Goal: Transaction & Acquisition: Obtain resource

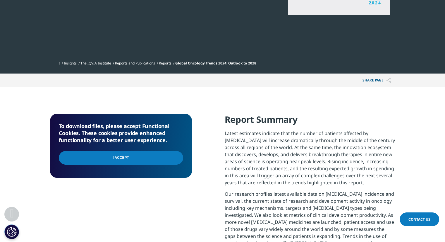
scroll to position [159, 345]
click at [140, 158] on input "I Accept" at bounding box center [121, 158] width 124 height 14
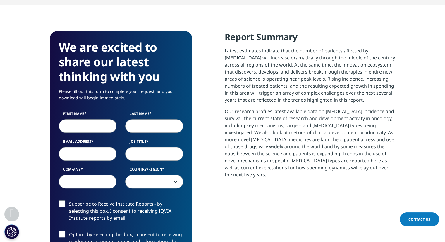
scroll to position [256, 0]
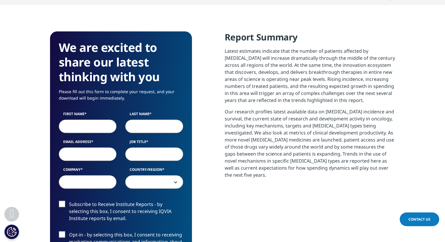
click at [97, 125] on input "First Name" at bounding box center [88, 125] width 58 height 13
type input "Hashita"
type input "Nagpal"
select select "India"
click at [79, 156] on input "Email Address" at bounding box center [88, 153] width 58 height 13
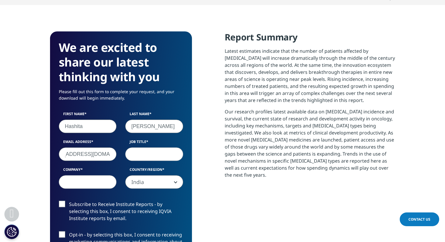
scroll to position [0, 27]
type input "hashita.nagpal234@gmail.com"
click at [142, 160] on input "Job Title" at bounding box center [154, 153] width 58 height 13
type input "student"
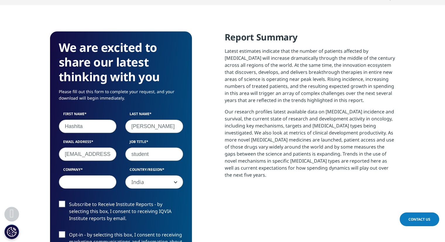
click at [82, 181] on input "Company" at bounding box center [88, 181] width 58 height 13
type input "ximb"
click at [64, 207] on label "Subscribe to Receive Institute Reports - by selecting this box, I consent to re…" at bounding box center [121, 213] width 124 height 24
click at [69, 201] on input "Subscribe to Receive Institute Reports - by selecting this box, I consent to re…" at bounding box center [69, 201] width 0 height 0
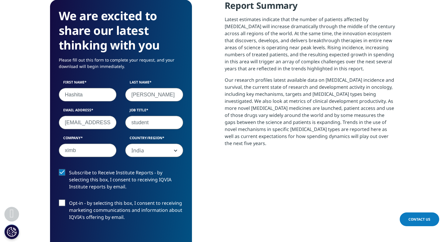
click at [67, 208] on label "Opt-in - by selecting this box, I consent to receiving marketing communications…" at bounding box center [121, 211] width 124 height 24
click at [69, 199] on input "Opt-in - by selecting this box, I consent to receiving marketing communications…" at bounding box center [69, 199] width 0 height 0
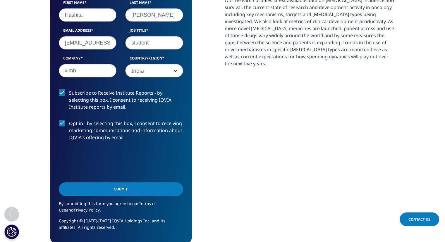
scroll to position [374, 0]
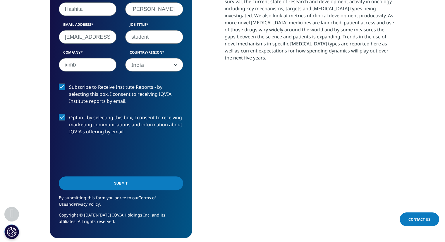
click at [88, 181] on input "Submit" at bounding box center [121, 183] width 124 height 14
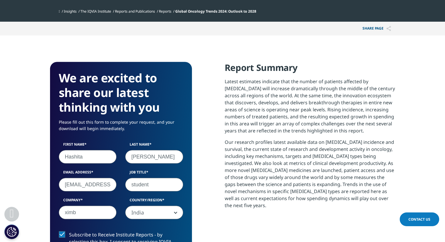
scroll to position [3, 3]
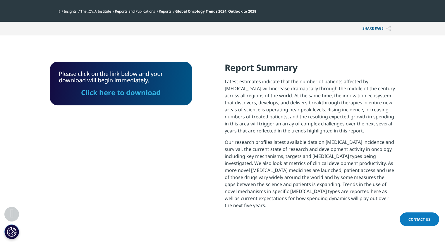
drag, startPoint x: 129, startPoint y: 94, endPoint x: 182, endPoint y: 102, distance: 53.3
click at [129, 94] on link "Click here to download" at bounding box center [121, 93] width 80 height 10
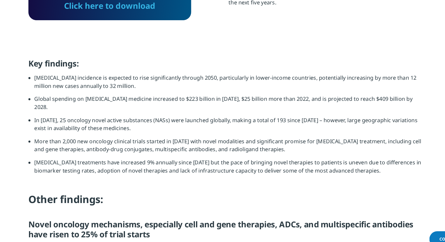
scroll to position [418, 0]
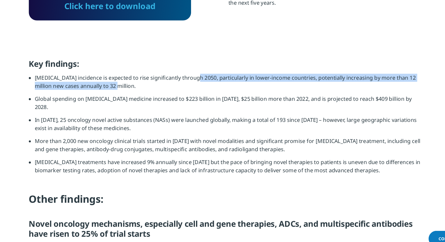
drag, startPoint x: 194, startPoint y: 71, endPoint x: 209, endPoint y: 79, distance: 17.3
click at [209, 79] on li "Cancer incidence is expected to rise significantly through 2050, particularly i…" at bounding box center [225, 84] width 340 height 18
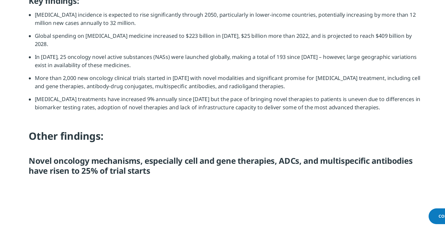
scroll to position [454, 0]
click at [196, 166] on h5 "Novel oncology mechanisms, especially cell and gene therapies, ADCs, and multis…" at bounding box center [222, 177] width 345 height 22
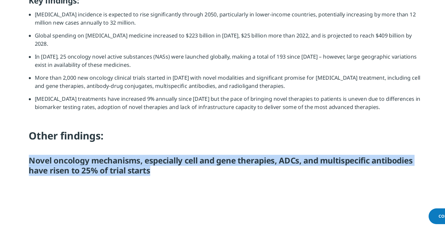
click at [196, 166] on h5 "Novel oncology mechanisms, especially cell and gene therapies, ADCs, and multis…" at bounding box center [222, 177] width 345 height 22
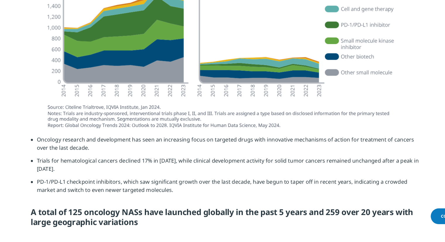
scroll to position [652, 0]
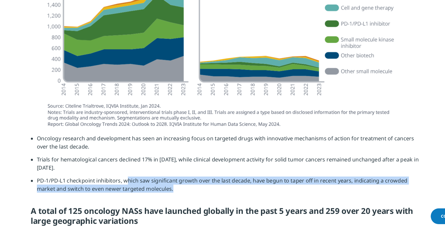
drag, startPoint x: 133, startPoint y: 172, endPoint x: 168, endPoint y: 182, distance: 36.3
click at [168, 184] on li "PD-1/PD-L1 checkpoint inhibitors, which saw significant growth over the last de…" at bounding box center [225, 193] width 340 height 18
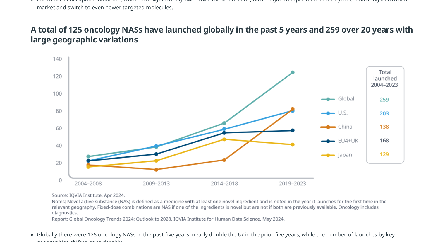
scroll to position [840, 0]
click at [278, 55] on img at bounding box center [223, 121] width 328 height 157
click at [279, 54] on img at bounding box center [223, 121] width 328 height 157
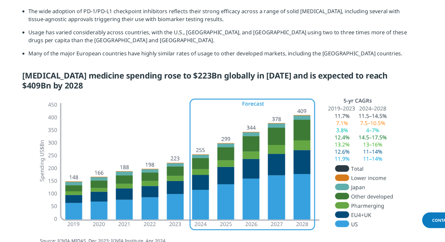
scroll to position [1237, 0]
click at [329, 153] on img at bounding box center [223, 192] width 328 height 164
click at [218, 88] on h5 "Cancer medicine spending rose to $223Bn globally in 2023 and is expected to rea…" at bounding box center [222, 99] width 345 height 22
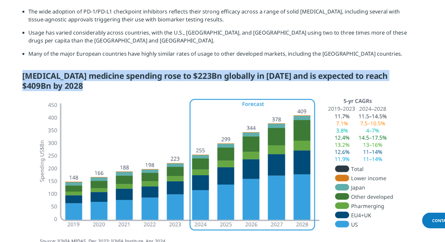
click at [218, 88] on h5 "Cancer medicine spending rose to $223Bn globally in 2023 and is expected to rea…" at bounding box center [222, 99] width 345 height 22
click at [232, 88] on h5 "Cancer medicine spending rose to $223Bn globally in 2023 and is expected to rea…" at bounding box center [222, 99] width 345 height 22
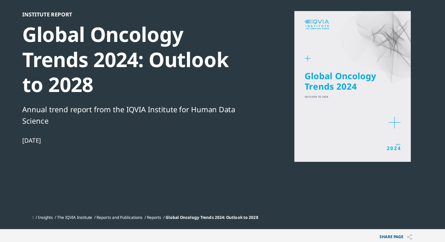
scroll to position [0, 0]
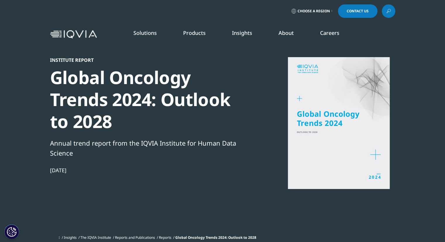
click at [313, 13] on span "Choose a Region" at bounding box center [314, 11] width 32 height 5
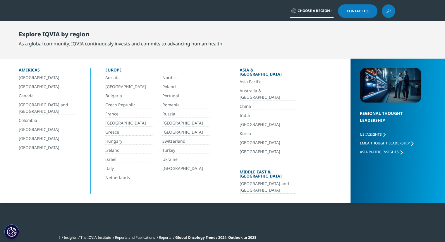
click at [246, 112] on link "India" at bounding box center [268, 115] width 56 height 7
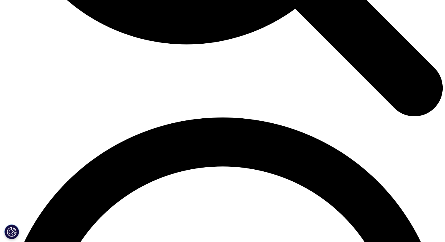
scroll to position [774, 0]
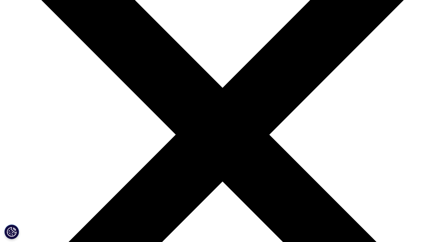
scroll to position [104, 0]
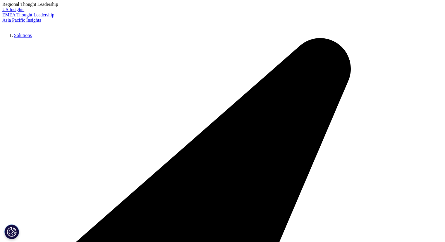
click at [176, 66] on input "Search" at bounding box center [214, 68] width 234 height 13
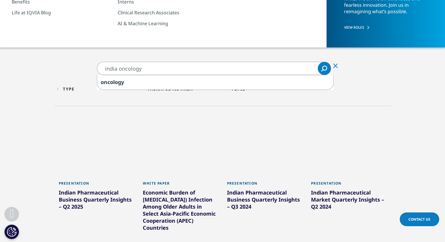
type input "india oncology"
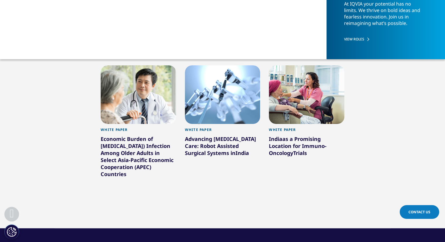
scroll to position [138, 0]
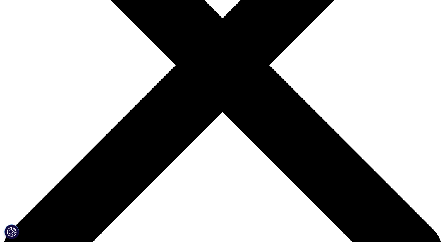
scroll to position [166, 0]
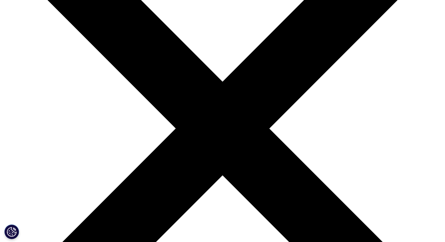
scroll to position [100, 0]
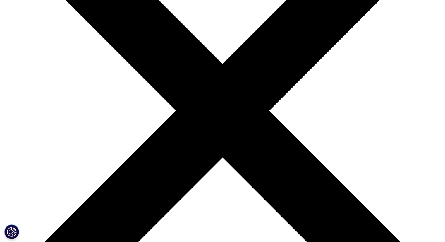
scroll to position [137, 0]
